Goal: Transaction & Acquisition: Book appointment/travel/reservation

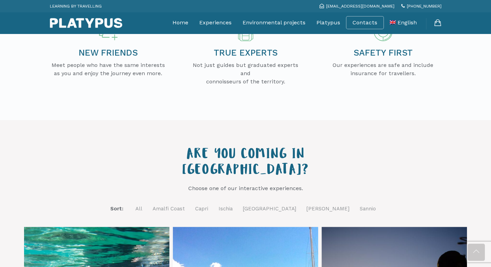
scroll to position [179, 0]
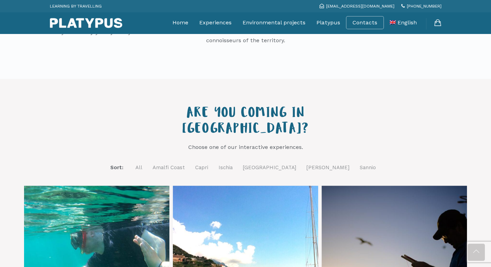
click at [233, 164] on link "Ischia" at bounding box center [226, 168] width 14 height 9
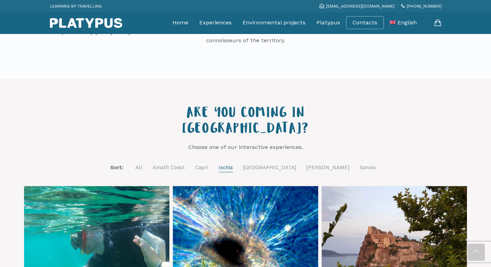
click at [233, 164] on link "Ischia" at bounding box center [226, 168] width 14 height 9
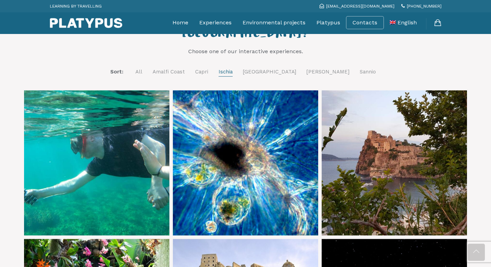
scroll to position [289, 0]
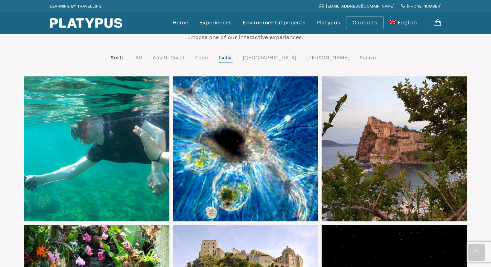
click at [370, 95] on link at bounding box center [394, 148] width 145 height 145
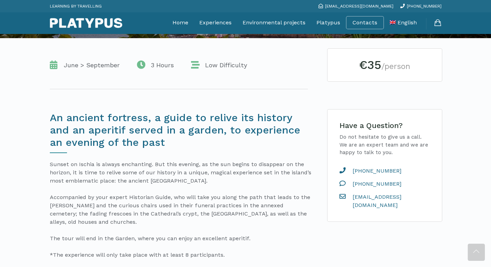
scroll to position [137, 0]
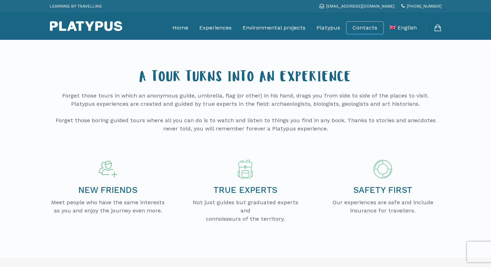
scroll to position [289, 0]
